Goal: Information Seeking & Learning: Learn about a topic

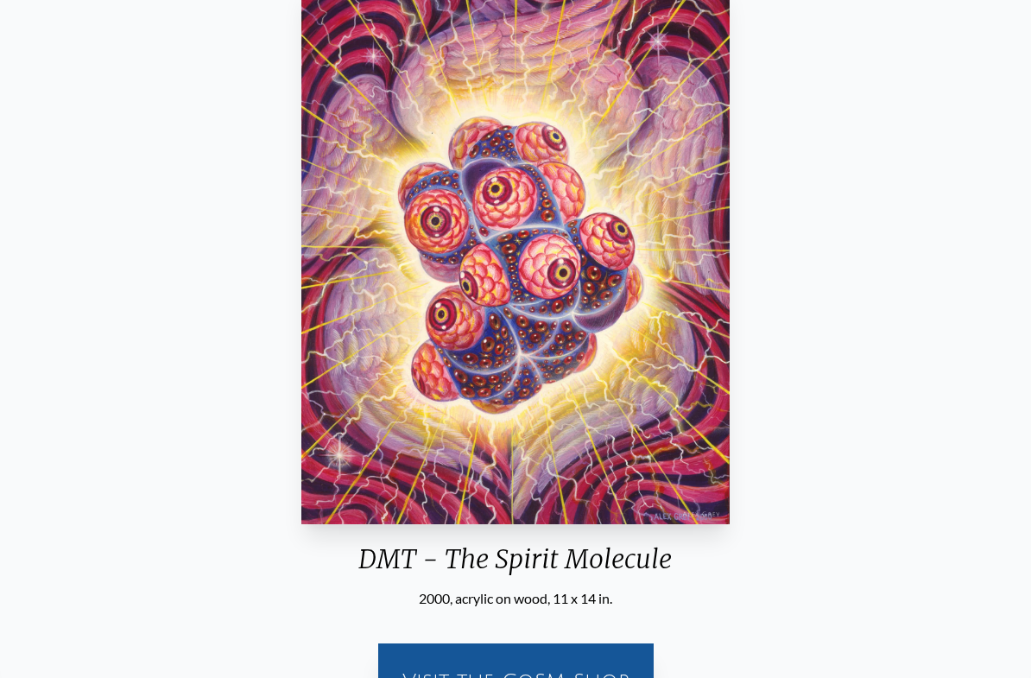
scroll to position [149, 0]
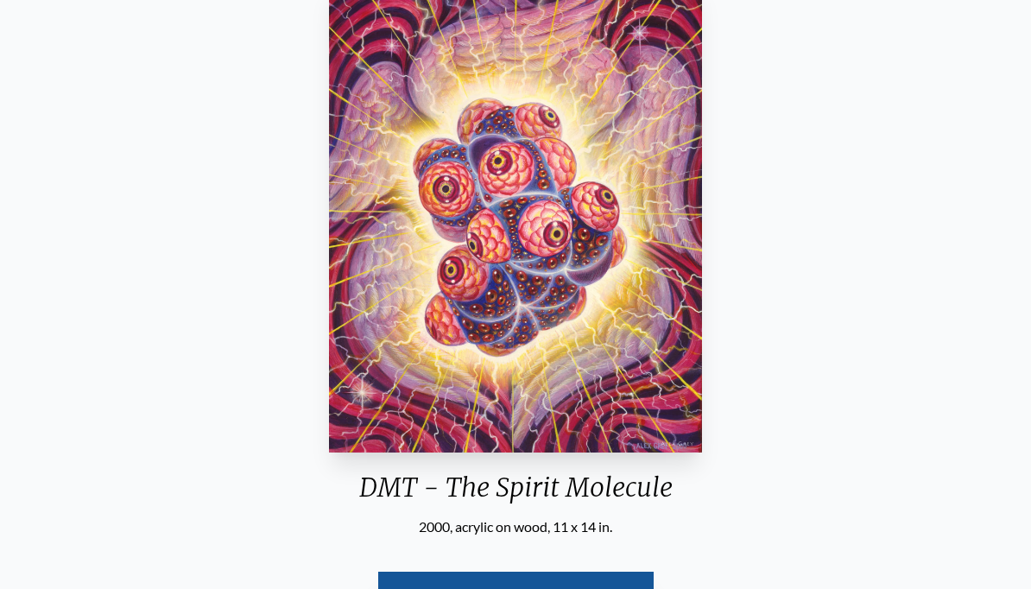
scroll to position [150, 0]
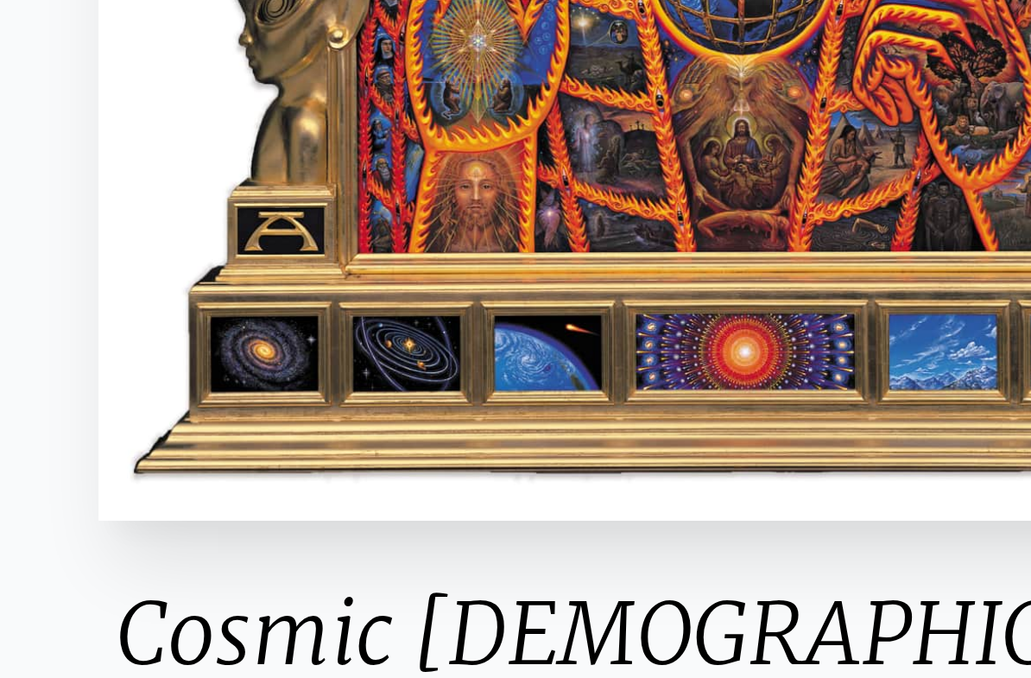
scroll to position [51, 0]
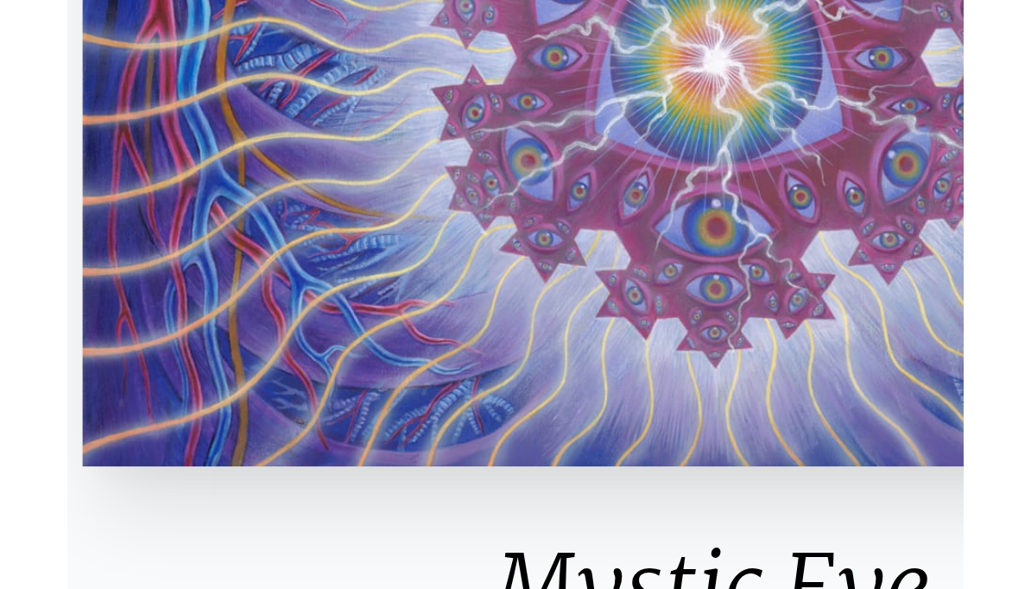
scroll to position [104, 0]
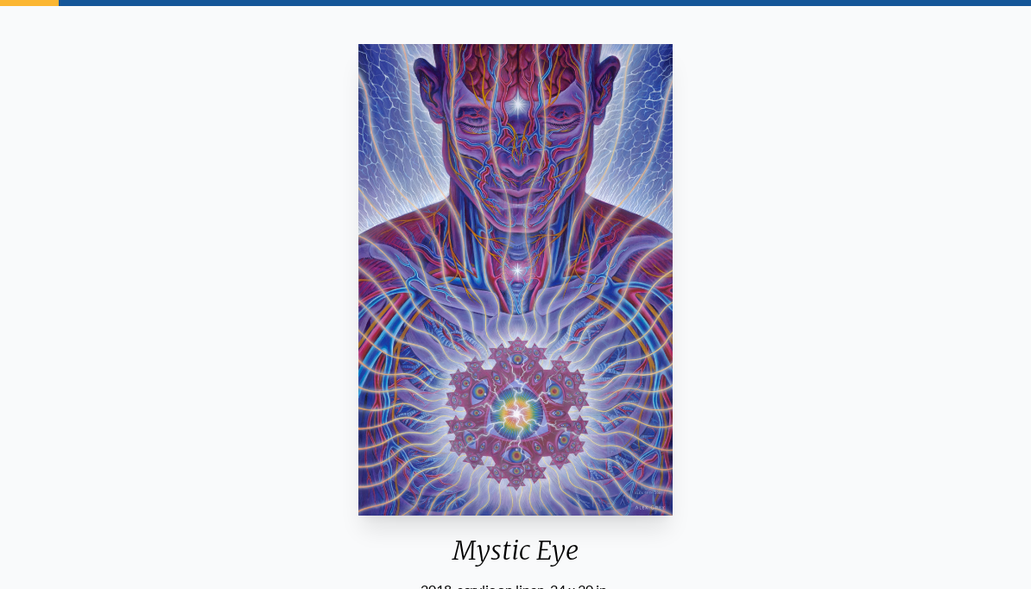
scroll to position [87, 0]
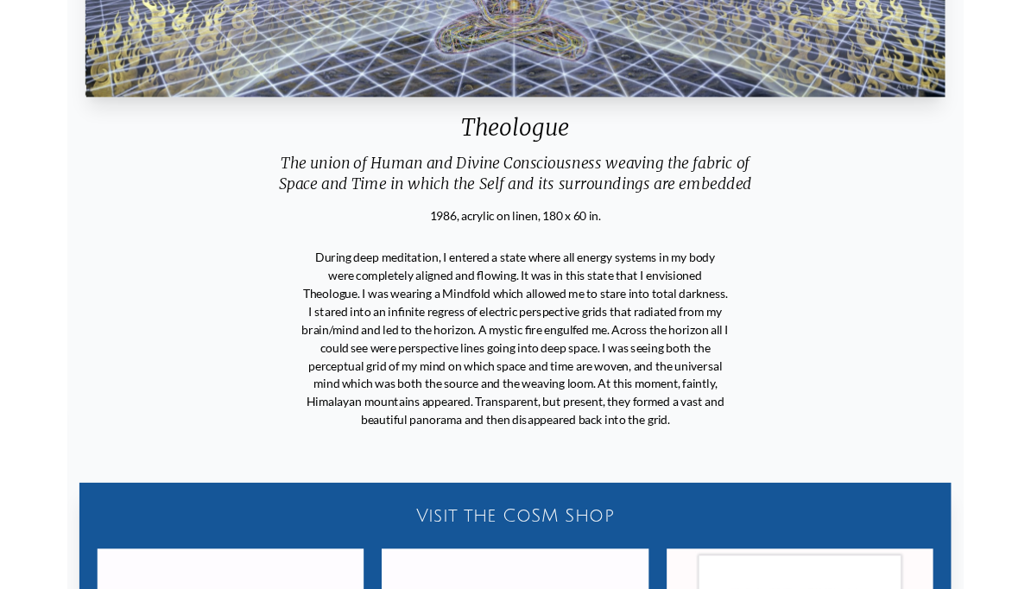
scroll to position [375, 0]
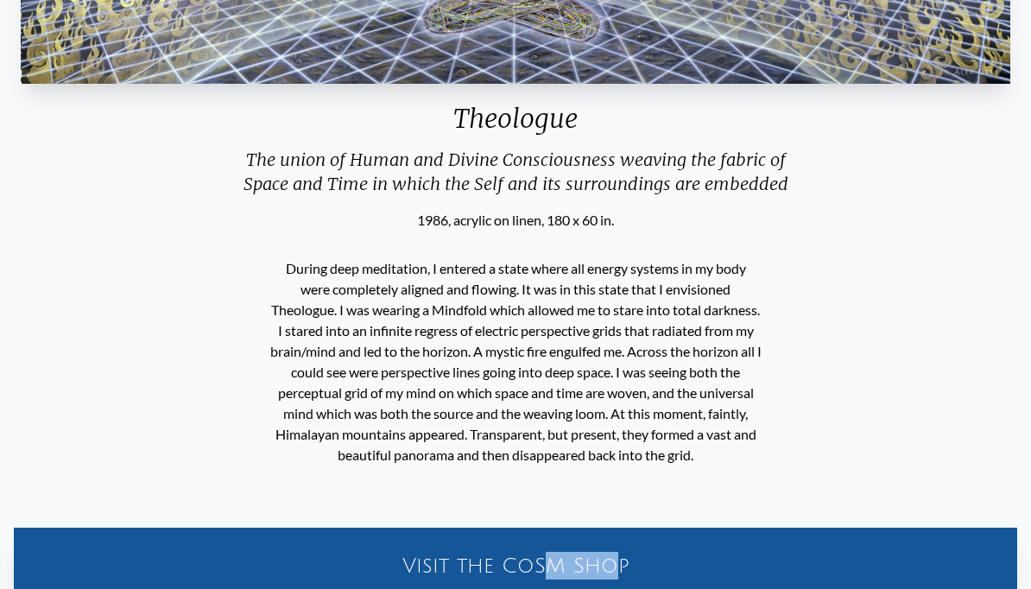
click at [892, 415] on div "Theologue The union of Human and Divine Consciousness weaving the fabric of Spa…" at bounding box center [516, 365] width 1004 height 1231
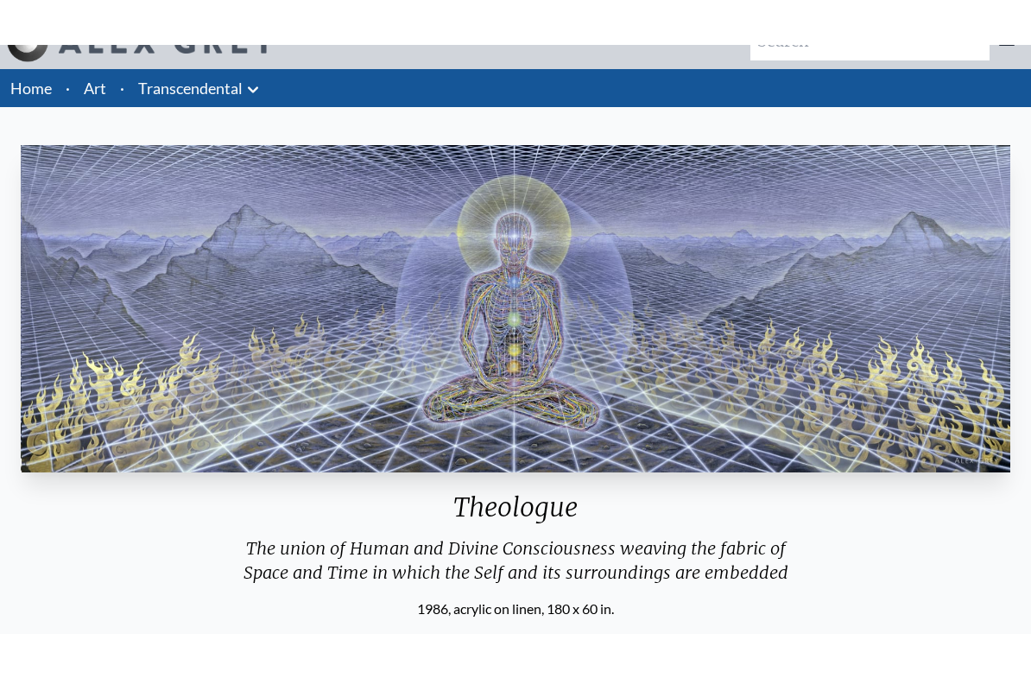
scroll to position [32, 0]
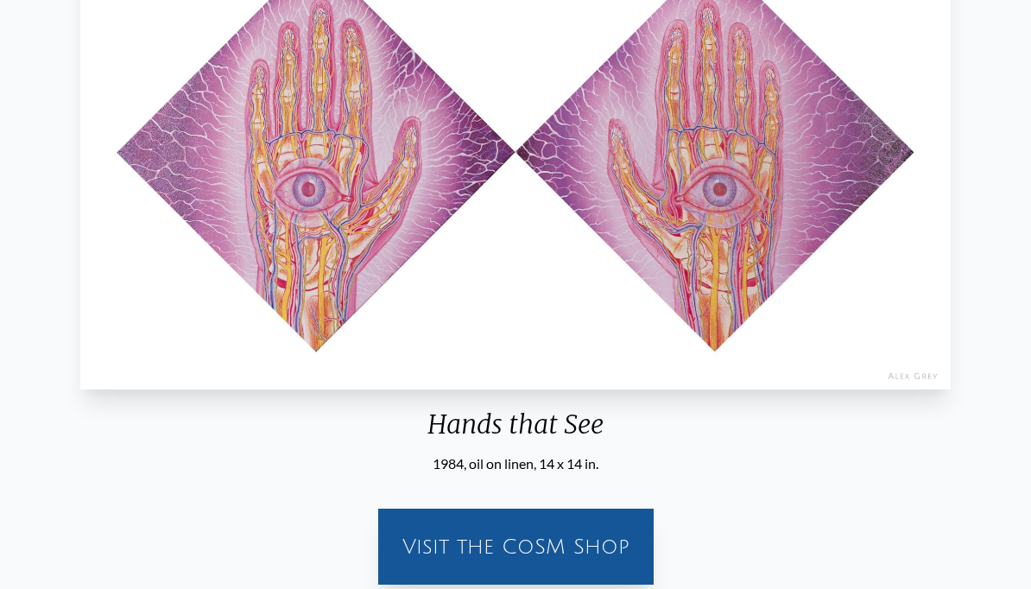
scroll to position [213, 0]
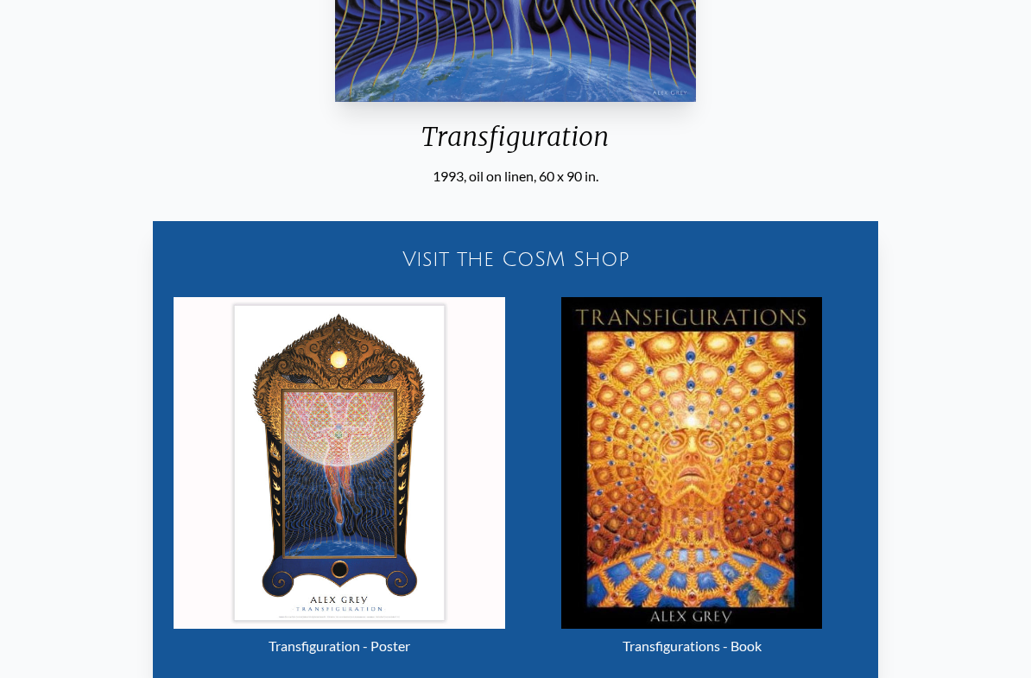
scroll to position [572, 0]
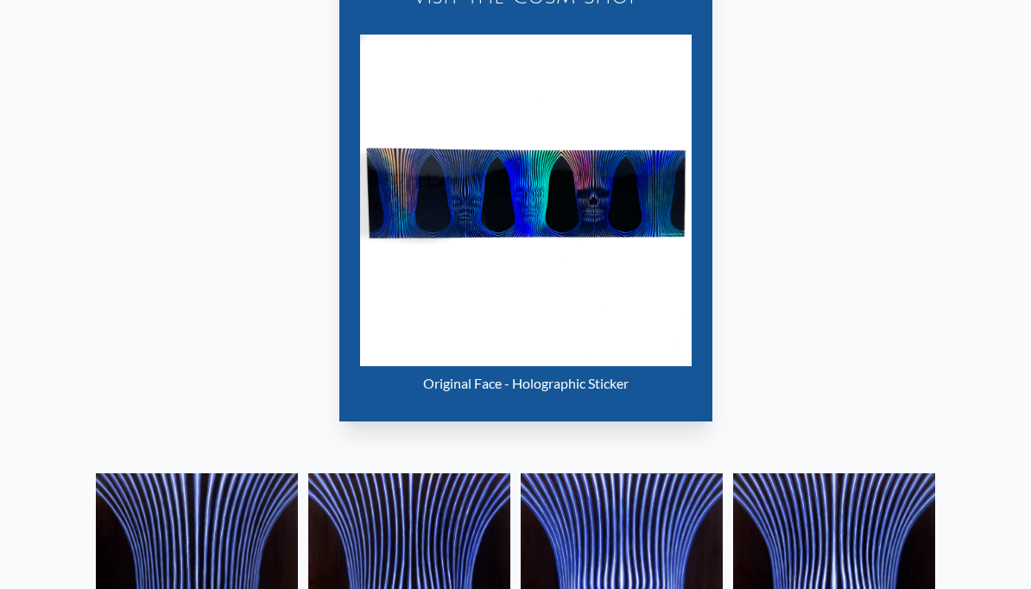
scroll to position [573, 0]
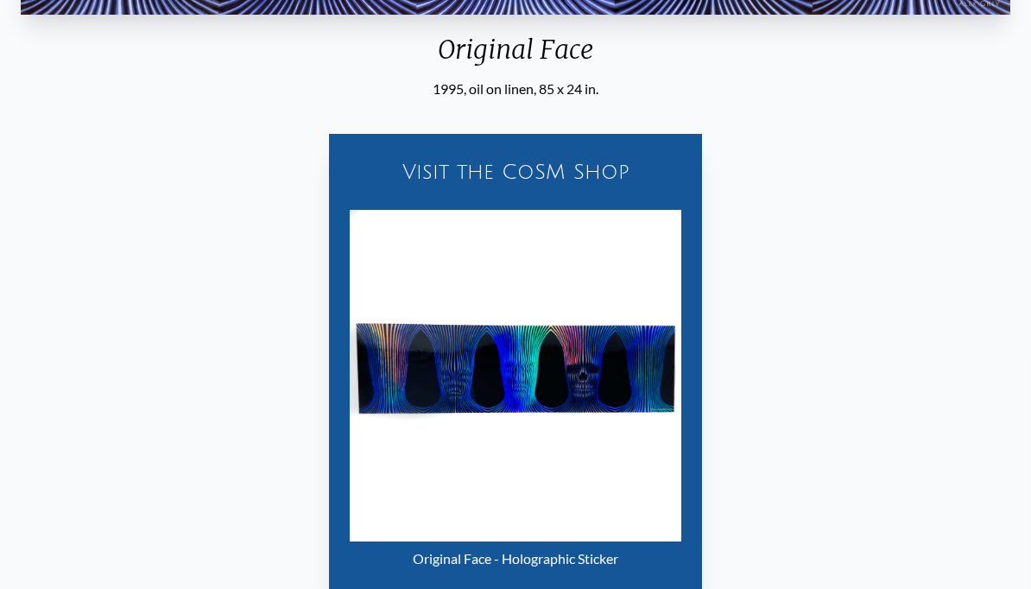
scroll to position [396, 0]
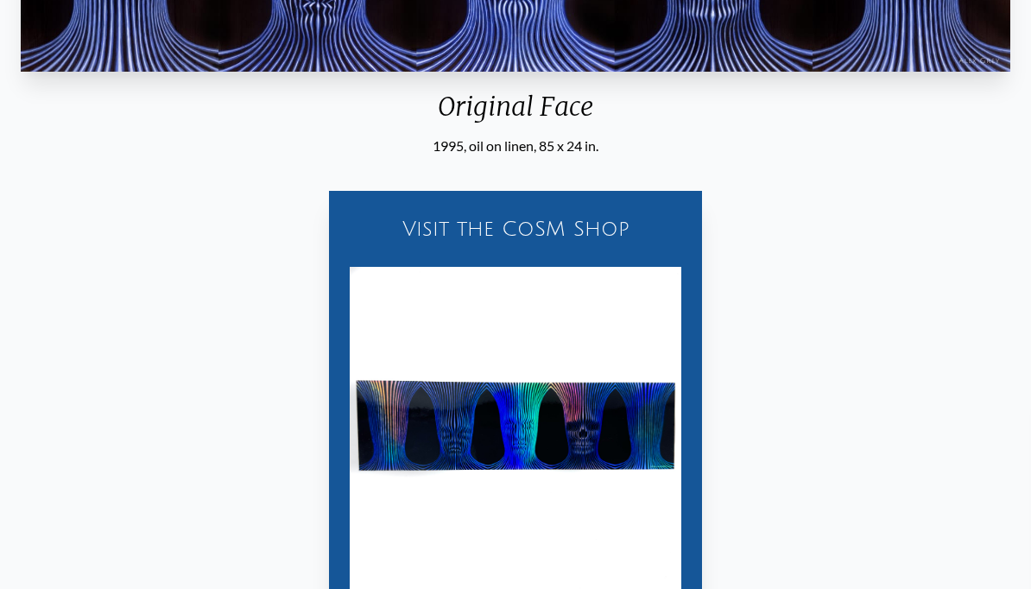
scroll to position [290, 0]
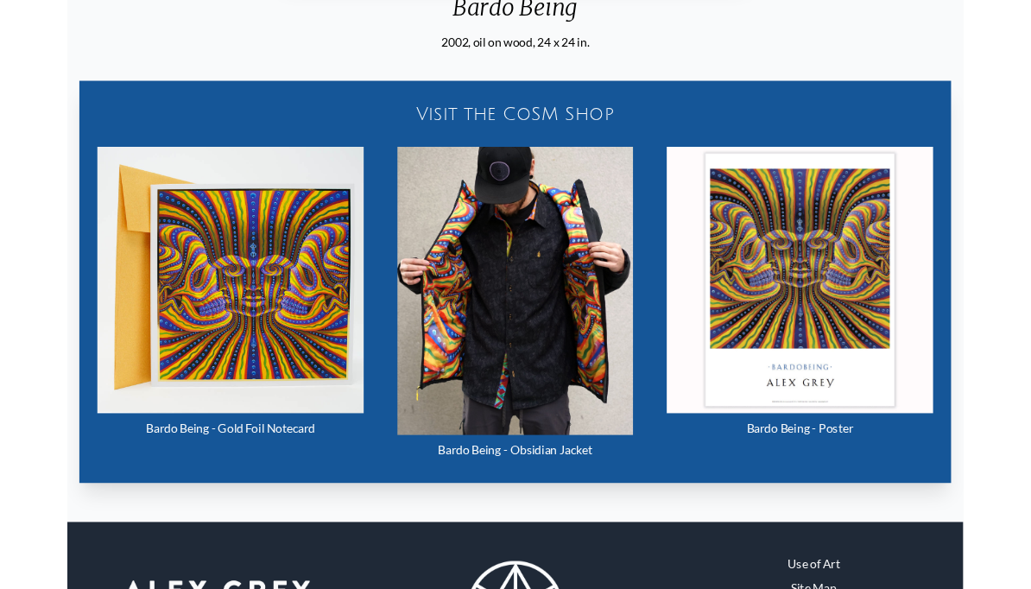
scroll to position [679, 0]
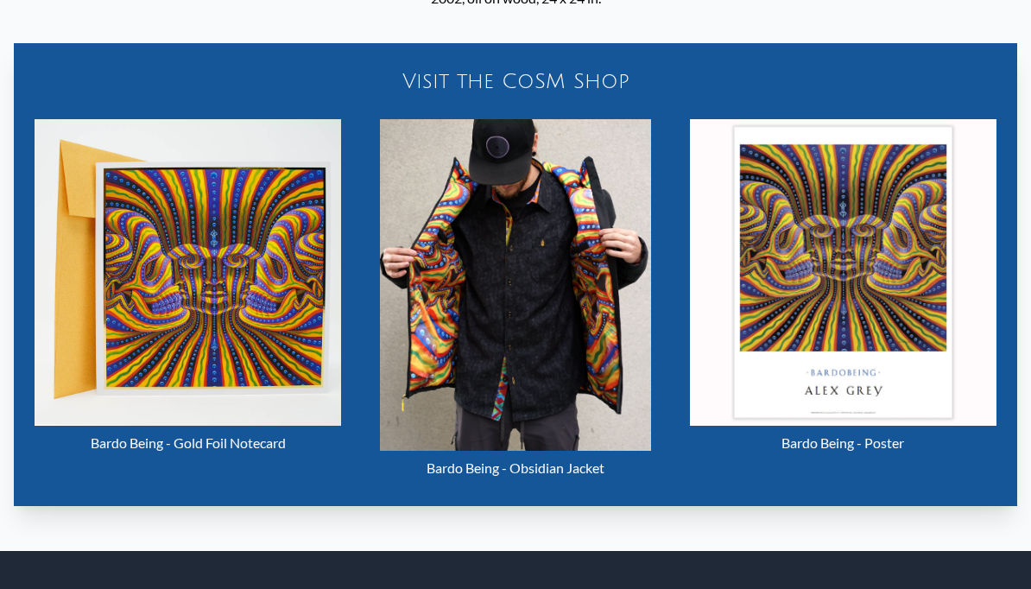
click at [530, 357] on img "21 / 33" at bounding box center [516, 285] width 272 height 332
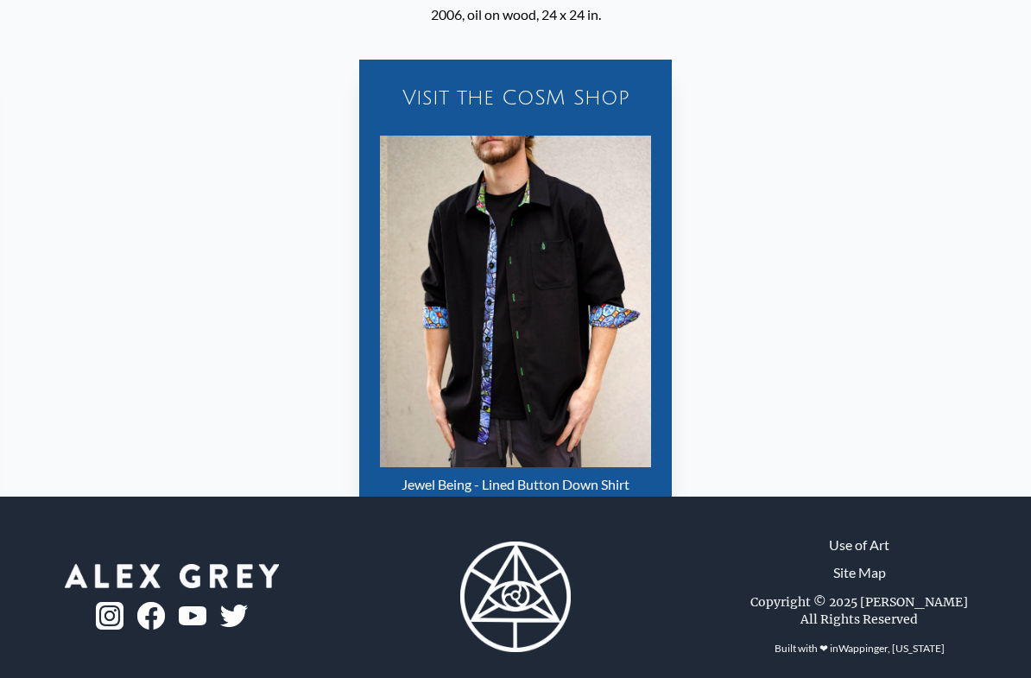
scroll to position [823, 0]
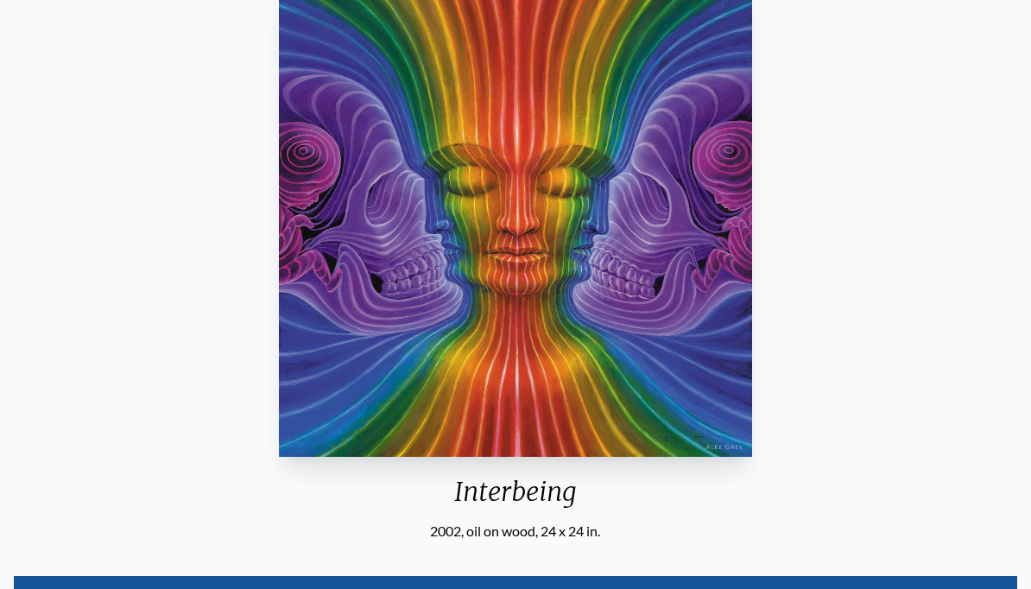
scroll to position [150, 0]
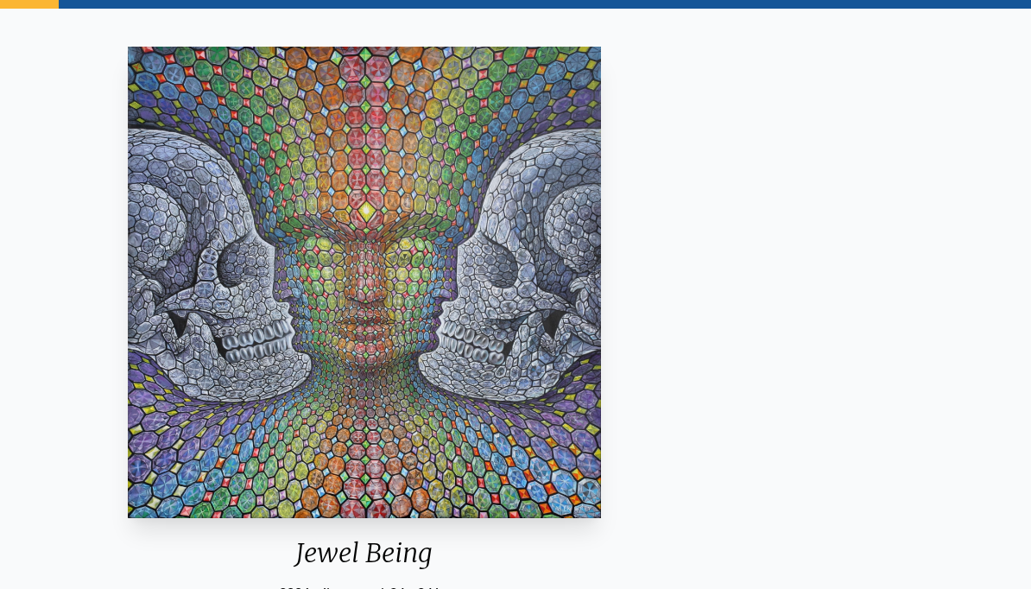
scroll to position [85, 0]
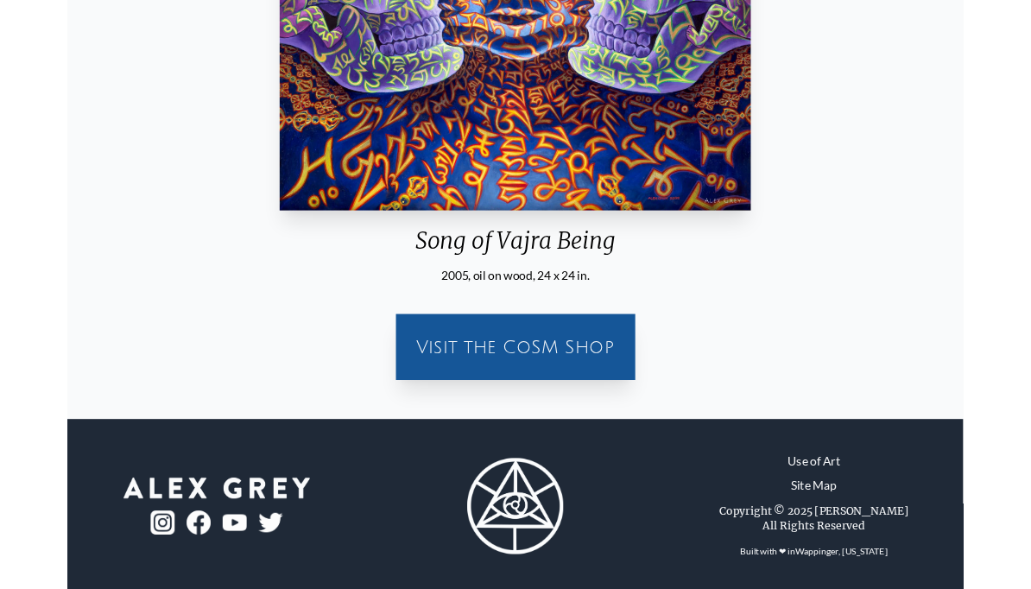
scroll to position [436, 0]
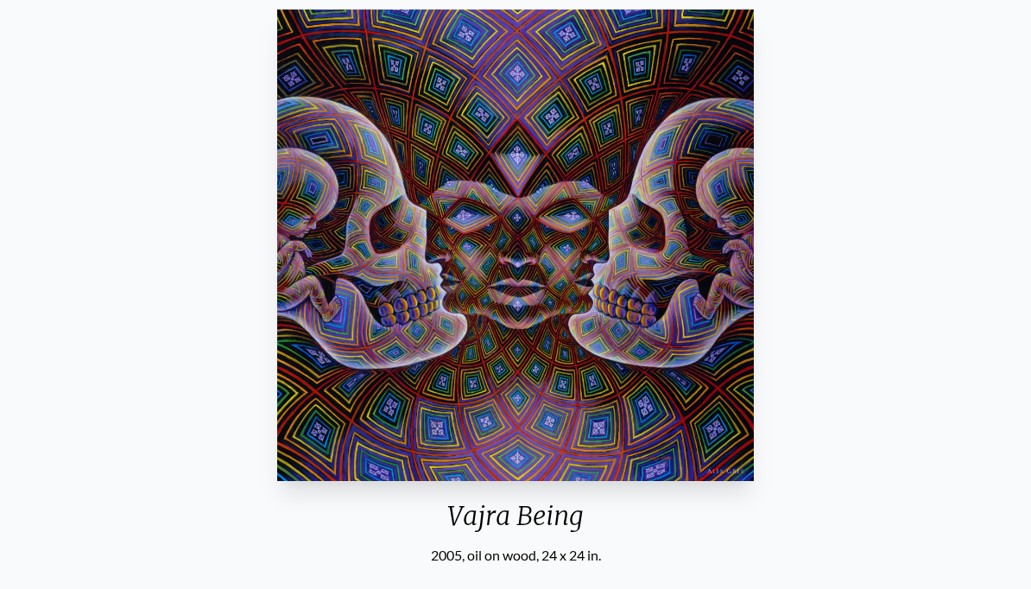
scroll to position [122, 0]
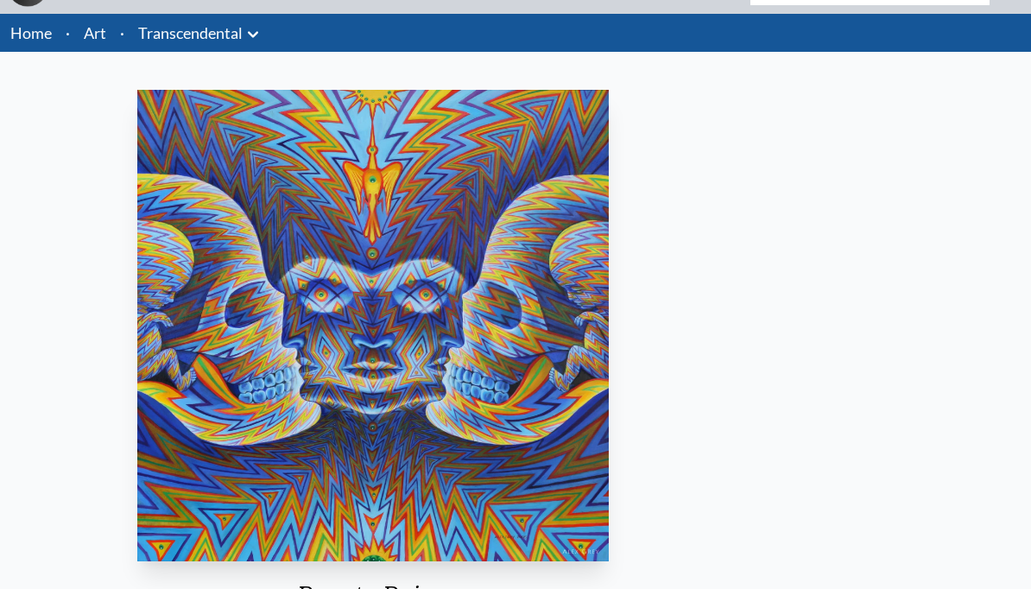
scroll to position [41, 0]
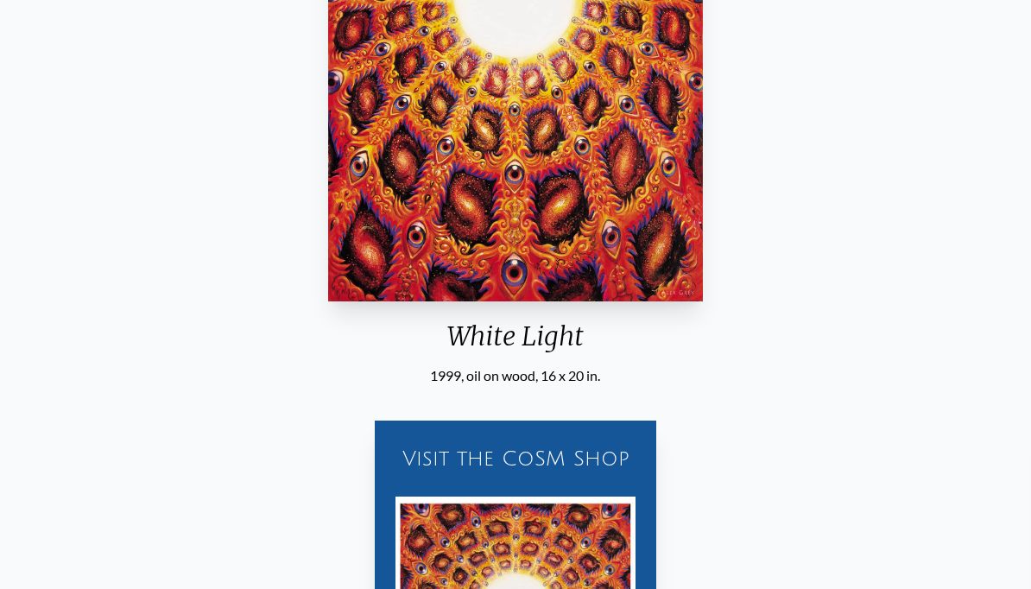
scroll to position [270, 0]
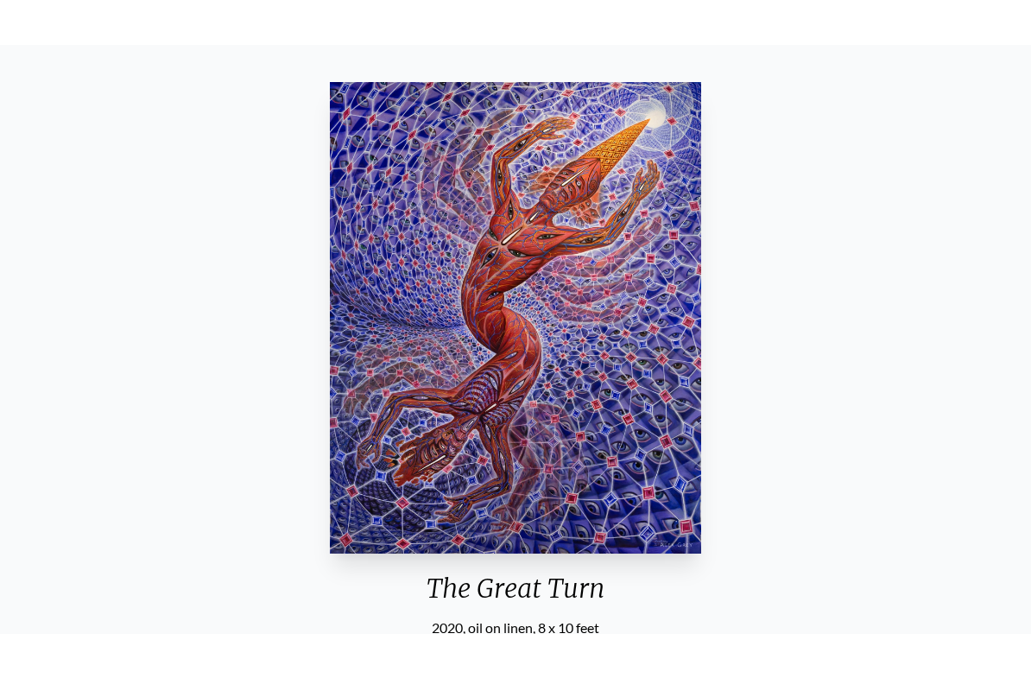
scroll to position [95, 0]
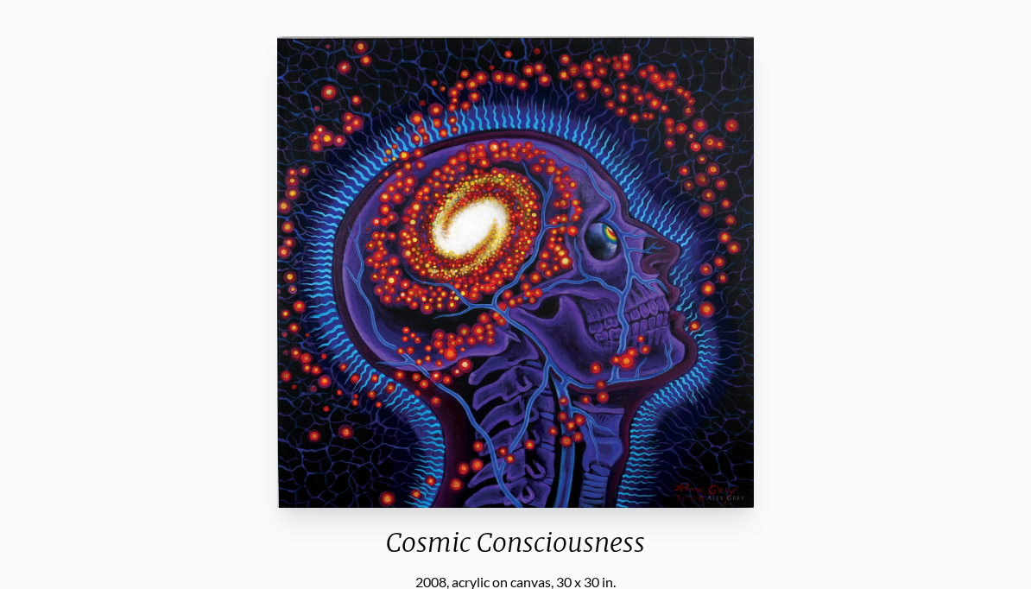
scroll to position [95, 0]
click at [990, 374] on div "Cosmic Consciousness 2008, acrylic on canvas, 30 x 30 in. Visit the CoSM Shop" at bounding box center [516, 372] width 1004 height 687
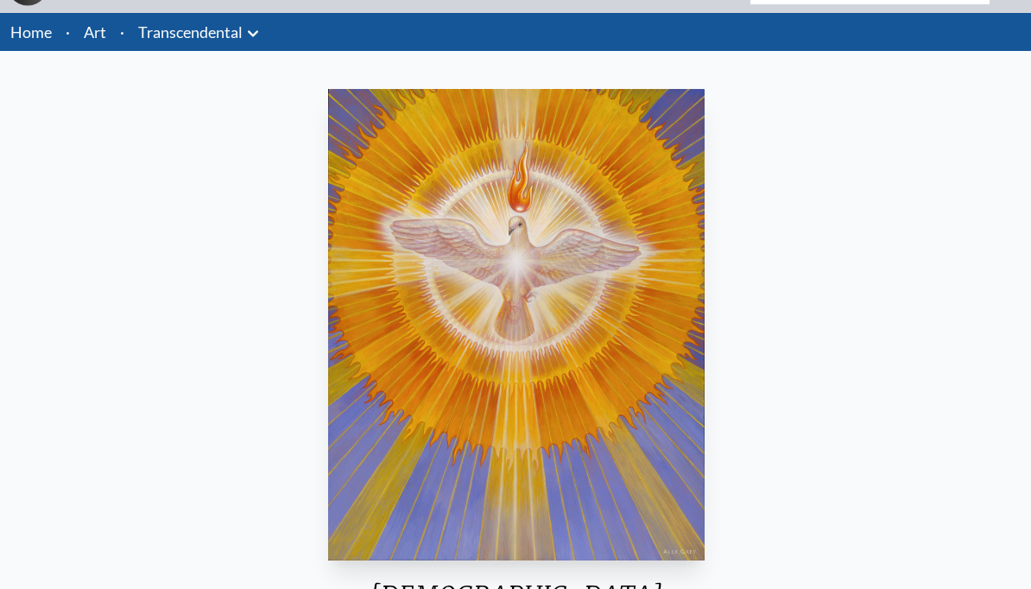
scroll to position [42, 0]
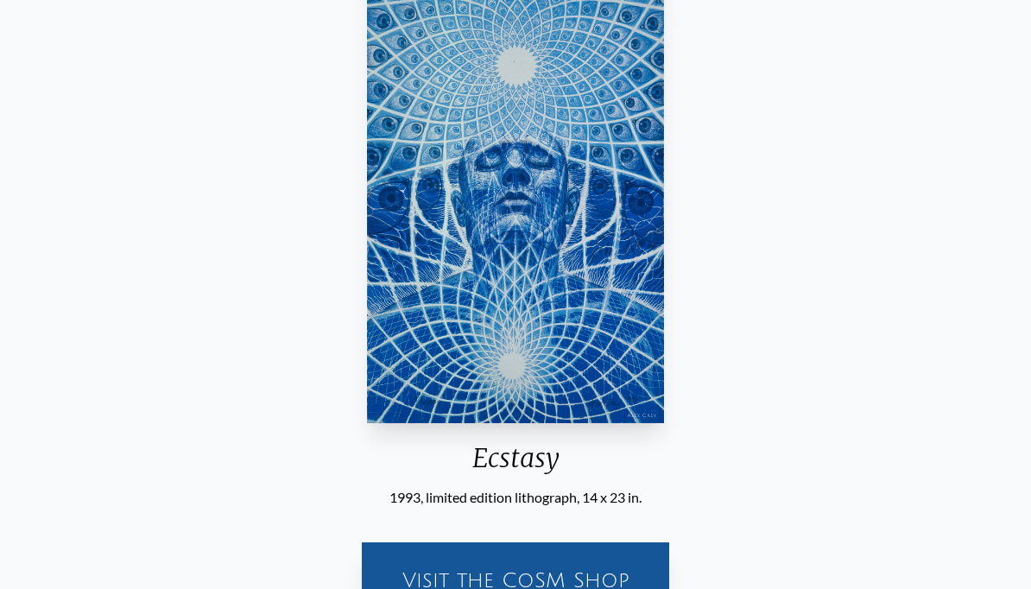
scroll to position [179, 0]
click at [872, 429] on div "Ecstasy 1993, limited edition lithograph, 14 x 23 in. Visit the CoSM Shop Ecsta…" at bounding box center [516, 483] width 1004 height 1074
click at [880, 454] on div "Ecstasy 1993, limited edition lithograph, 14 x 23 in. Visit the CoSM Shop Ecsta…" at bounding box center [516, 483] width 1004 height 1074
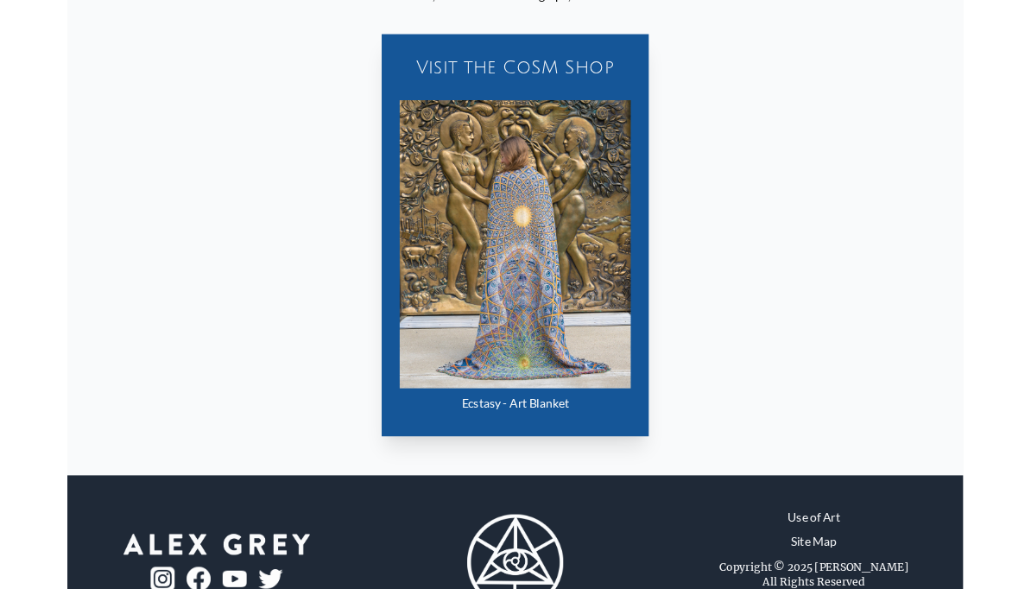
scroll to position [761, 0]
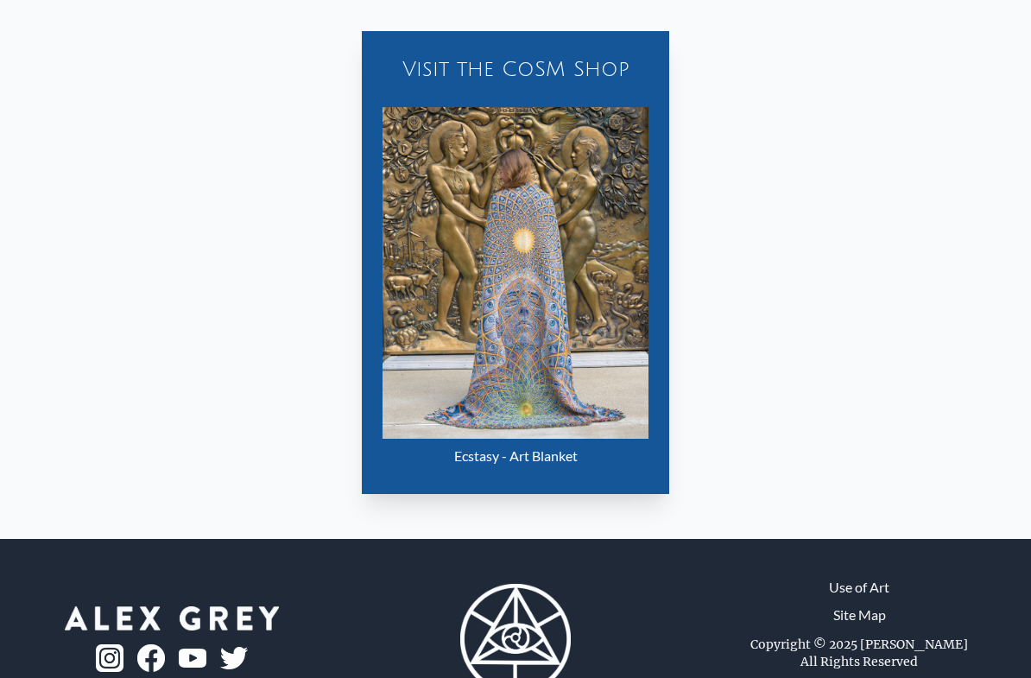
click at [542, 433] on img "33 / 33" at bounding box center [515, 274] width 265 height 332
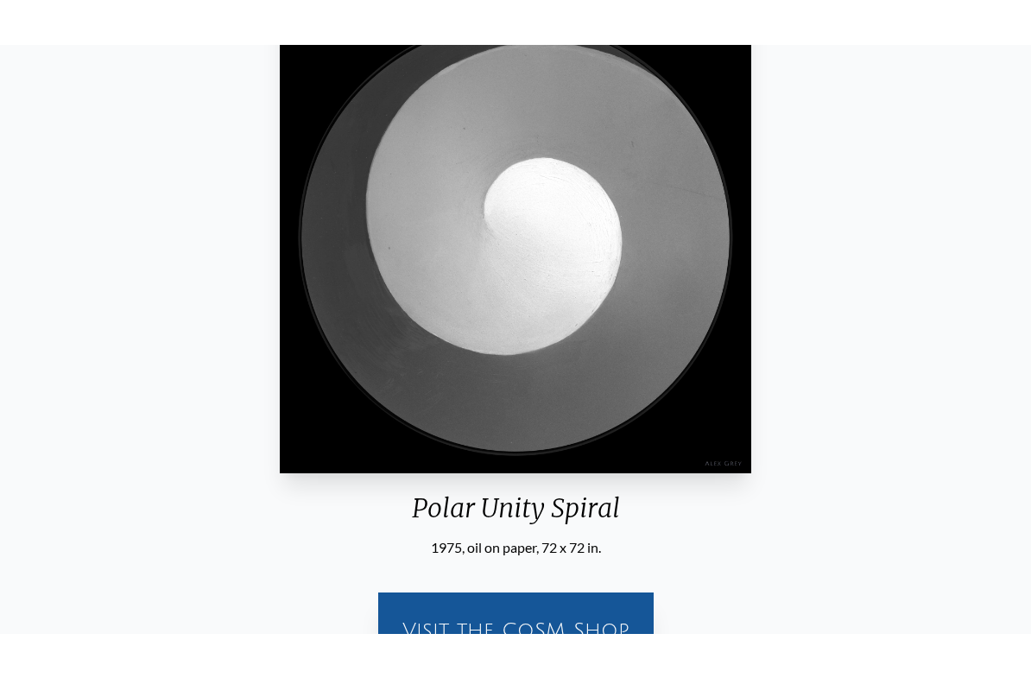
scroll to position [174, 0]
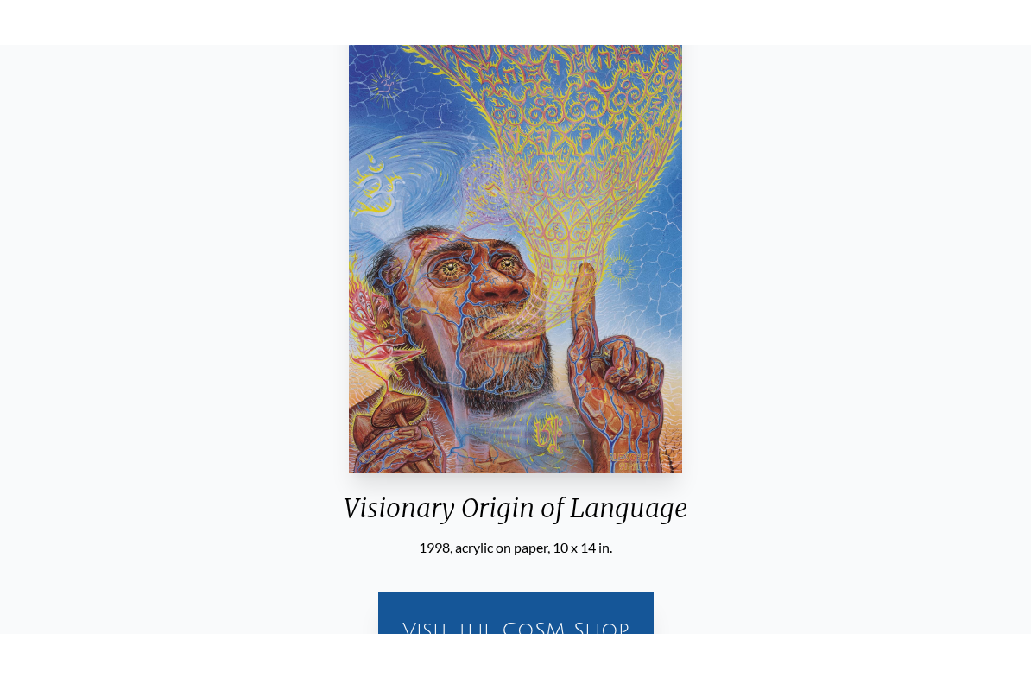
scroll to position [184, 0]
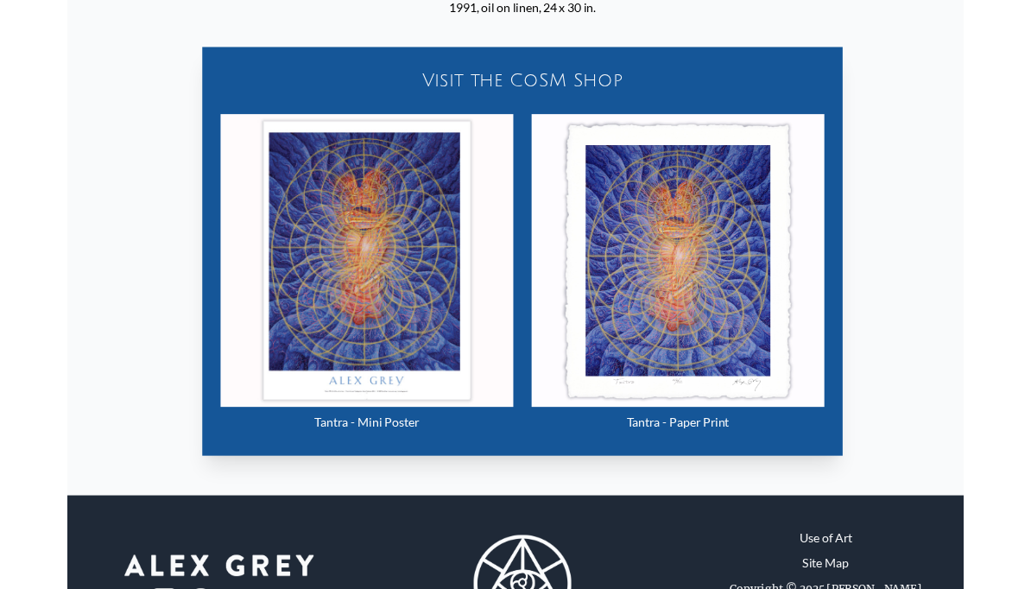
scroll to position [741, 0]
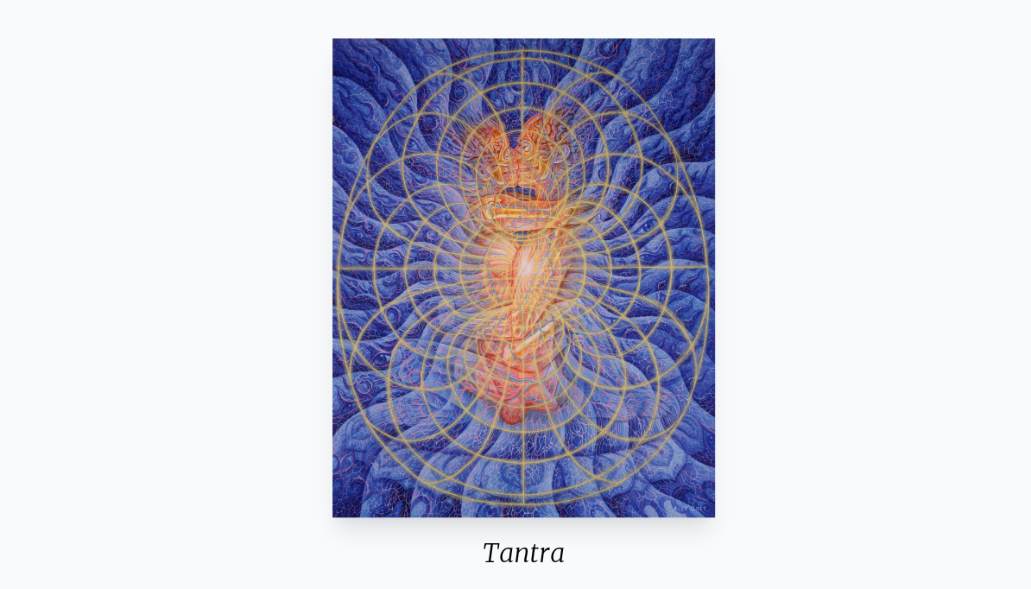
scroll to position [93, 0]
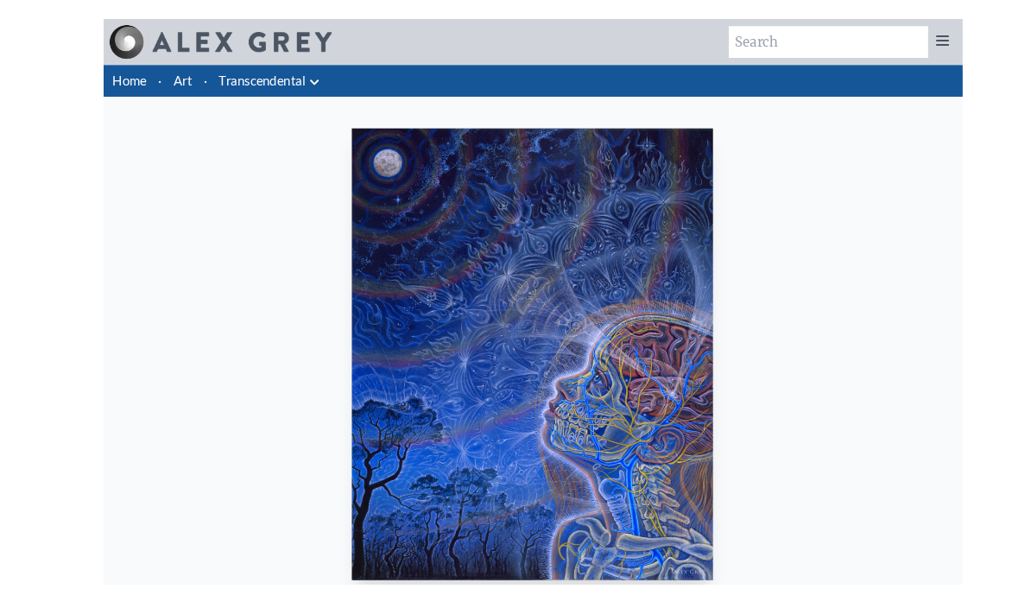
scroll to position [28, 0]
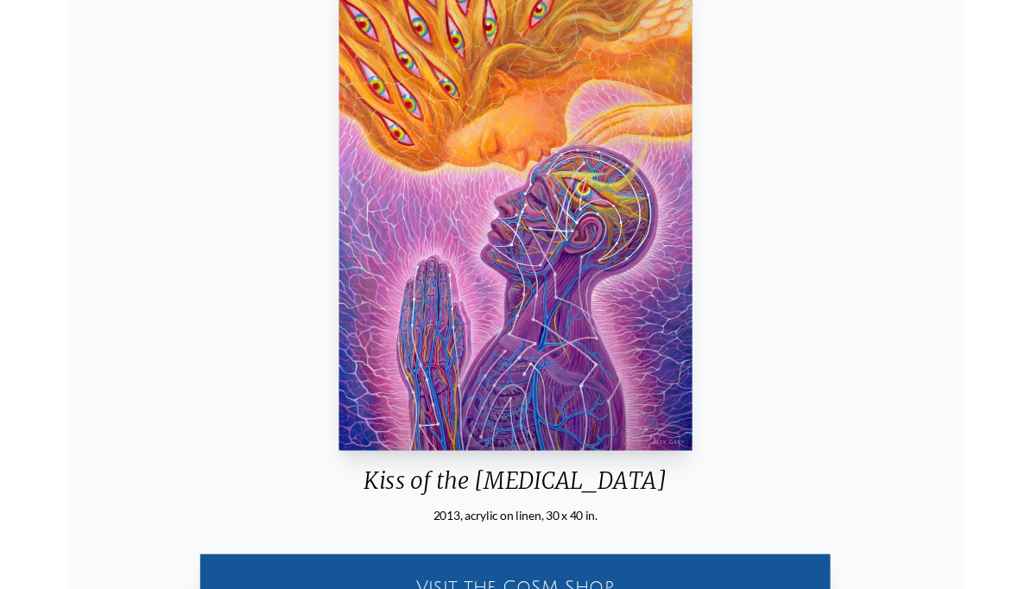
scroll to position [153, 0]
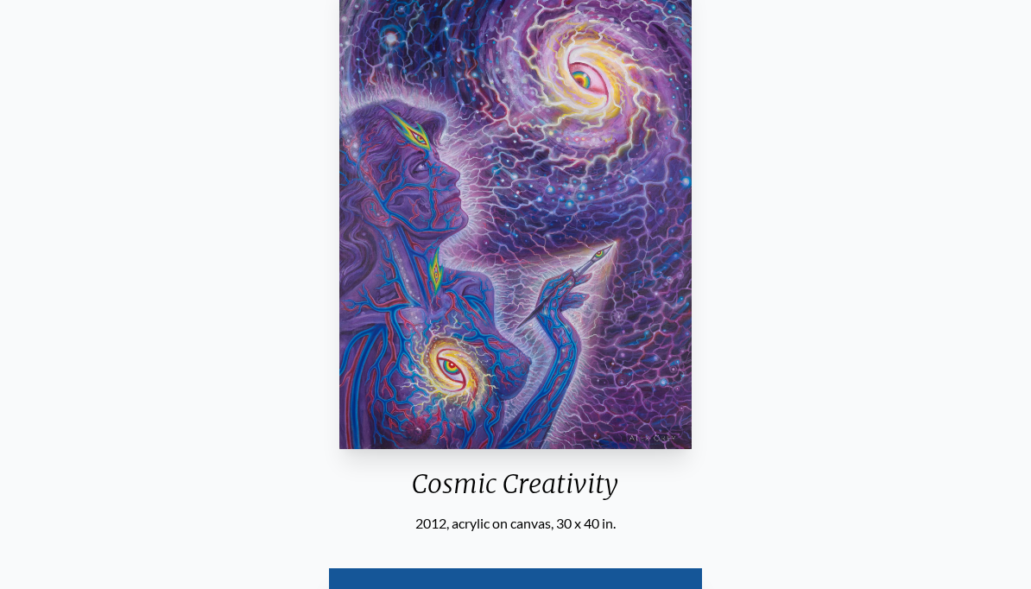
scroll to position [154, 0]
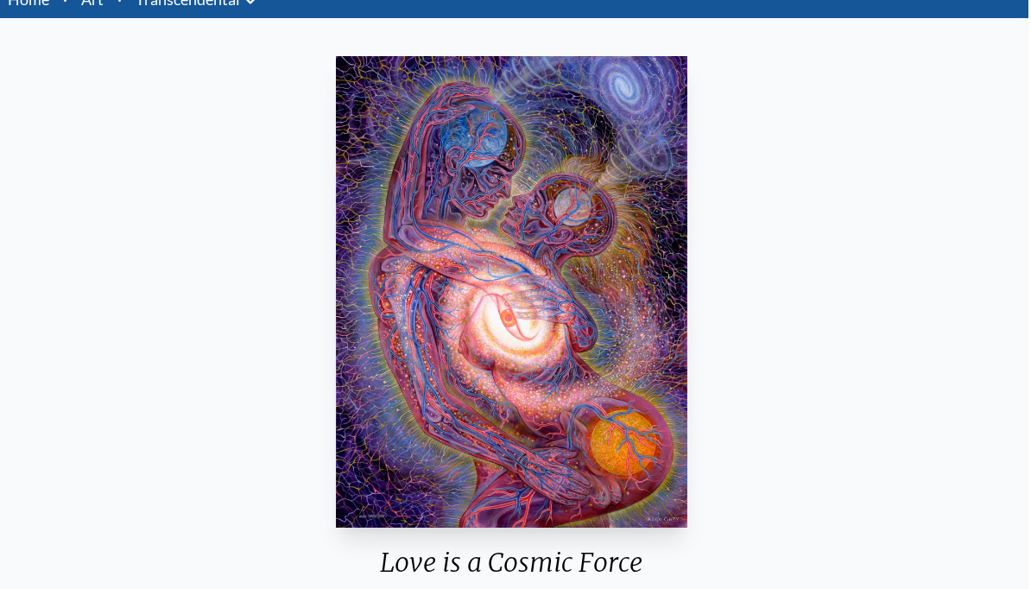
scroll to position [87, 0]
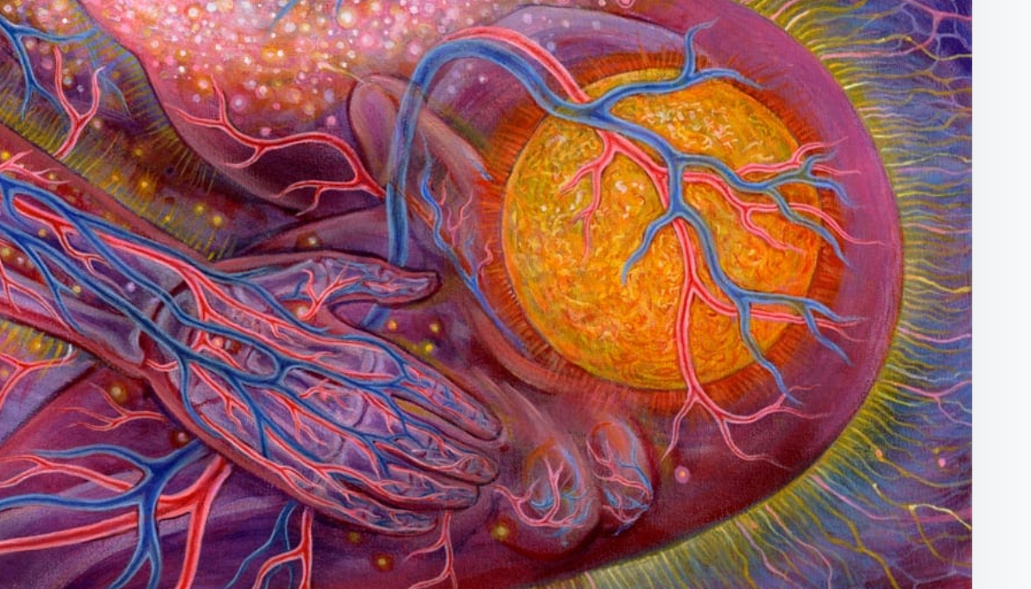
click at [332, 50] on div "Love is a Cosmic Force 2009, acrylic on canvas, 30 x 40 in." at bounding box center [514, 318] width 365 height 563
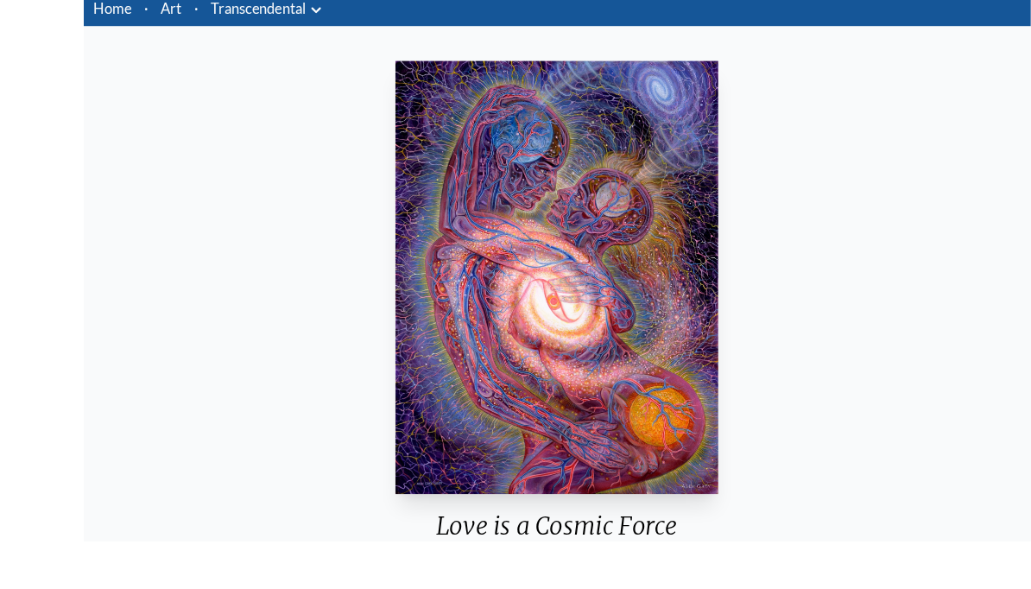
scroll to position [129, 0]
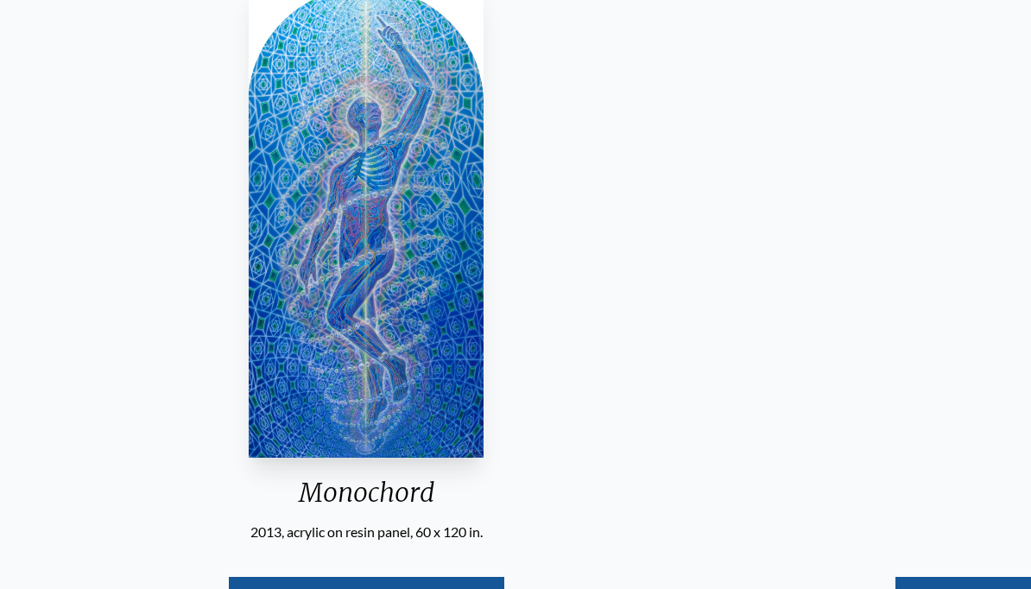
scroll to position [145, 0]
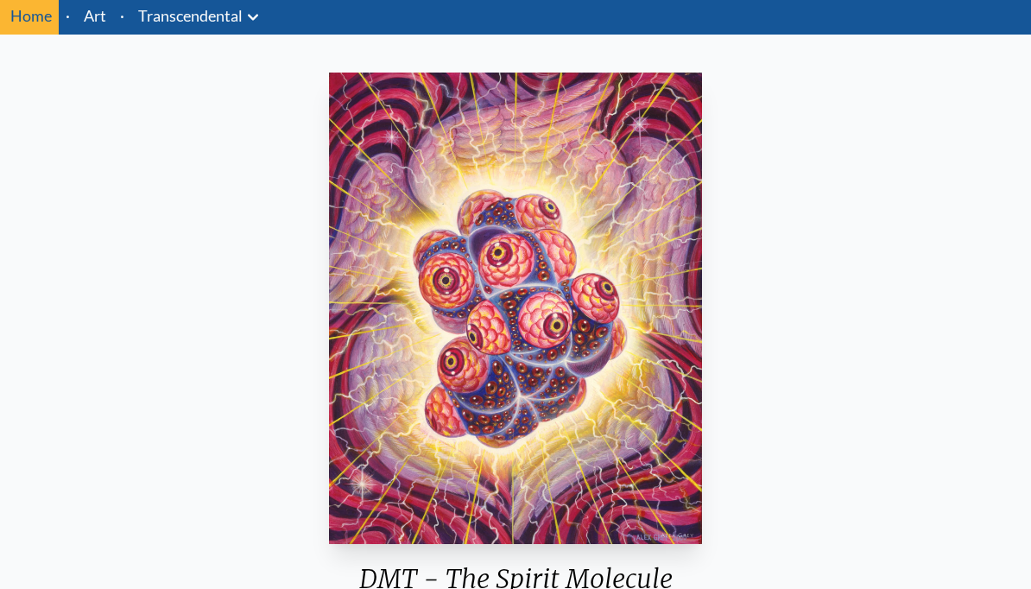
scroll to position [59, 0]
